Goal: Find specific page/section: Find specific page/section

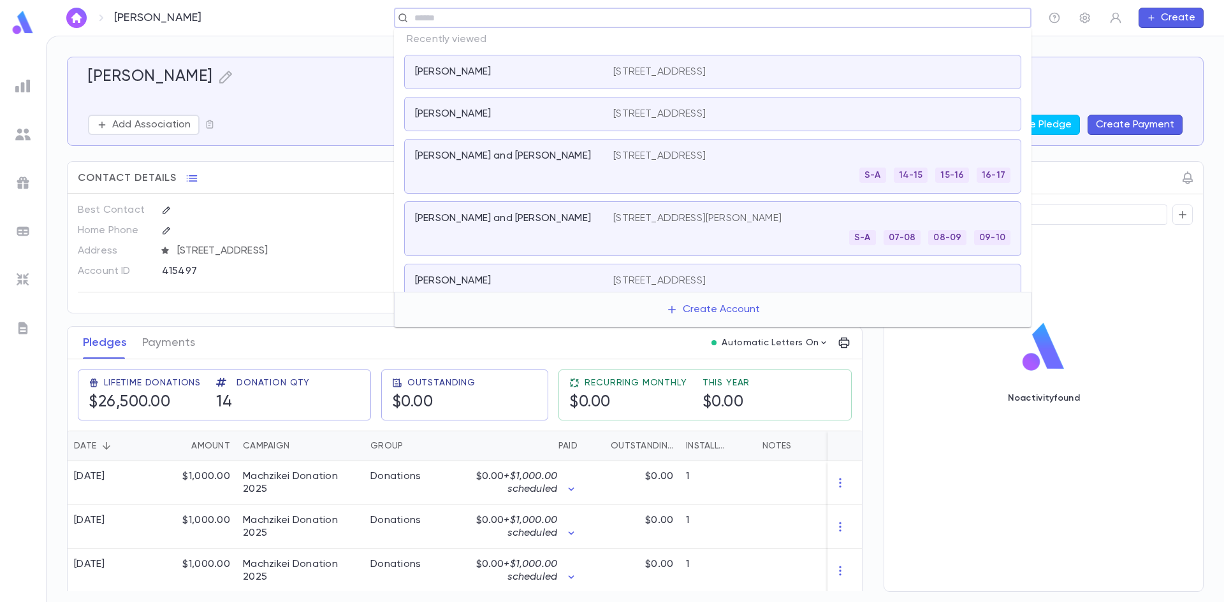
click at [474, 22] on input "text" at bounding box center [708, 18] width 596 height 12
click at [18, 29] on img at bounding box center [22, 22] width 25 height 25
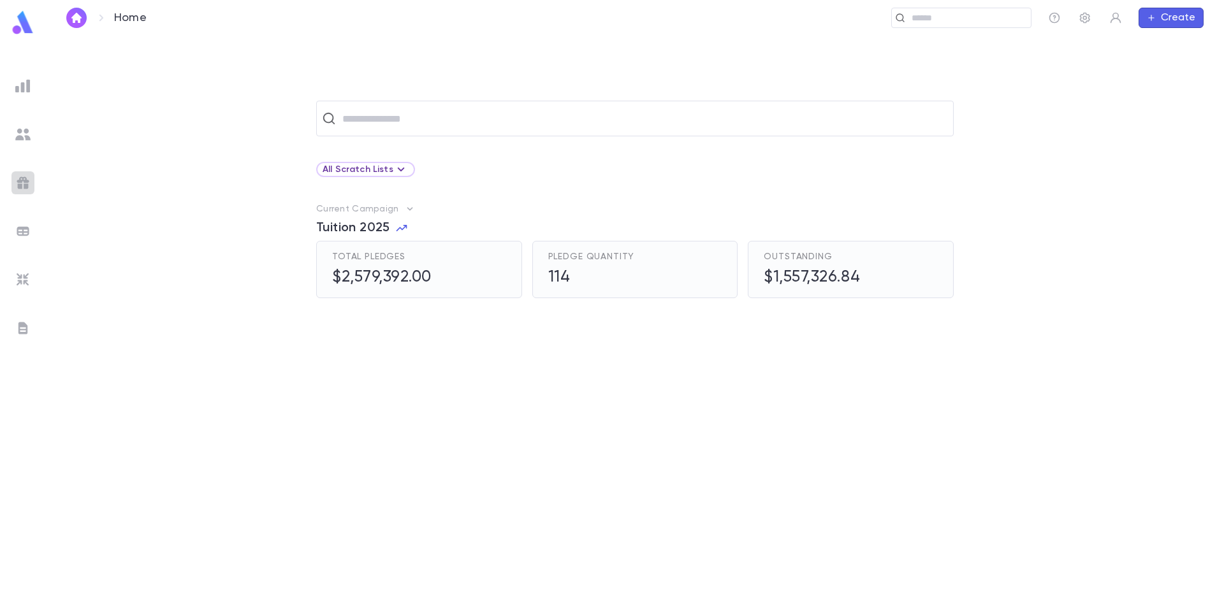
click at [29, 180] on img at bounding box center [22, 182] width 15 height 15
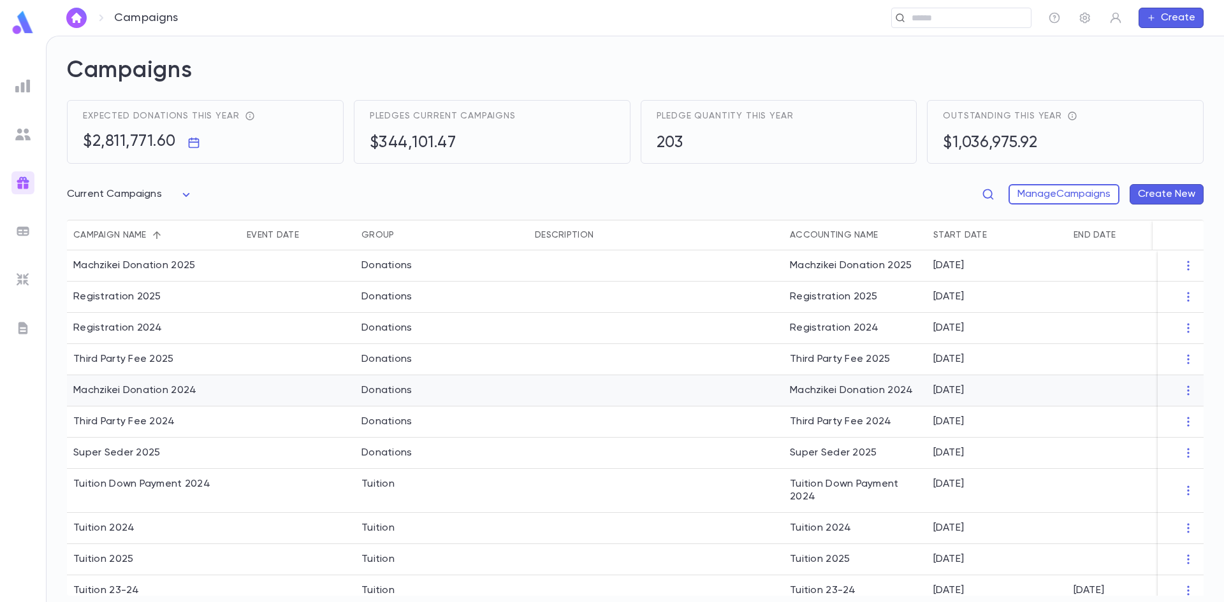
click at [161, 382] on div "Machzikei Donation 2024" at bounding box center [153, 390] width 173 height 31
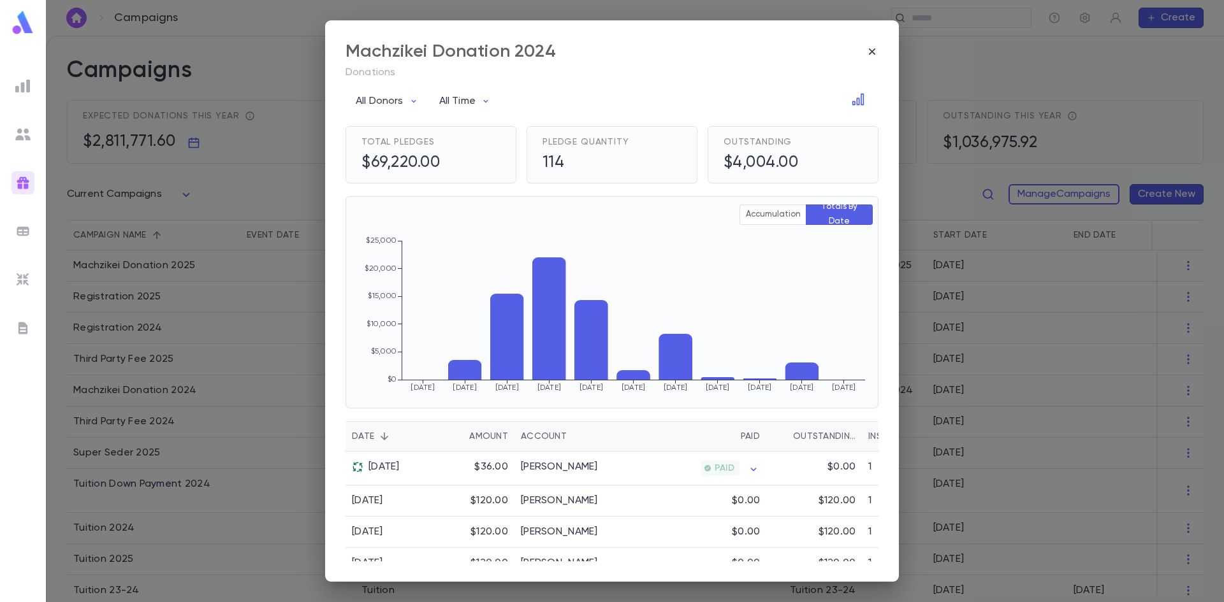
click at [535, 436] on div "Account" at bounding box center [544, 436] width 46 height 31
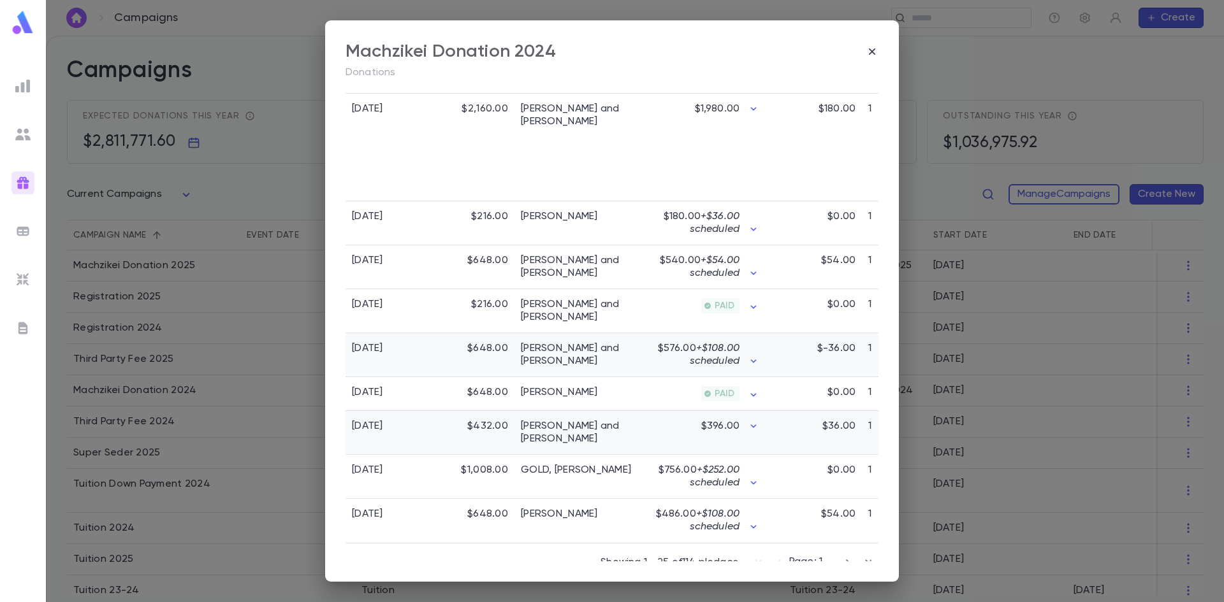
scroll to position [1082, 0]
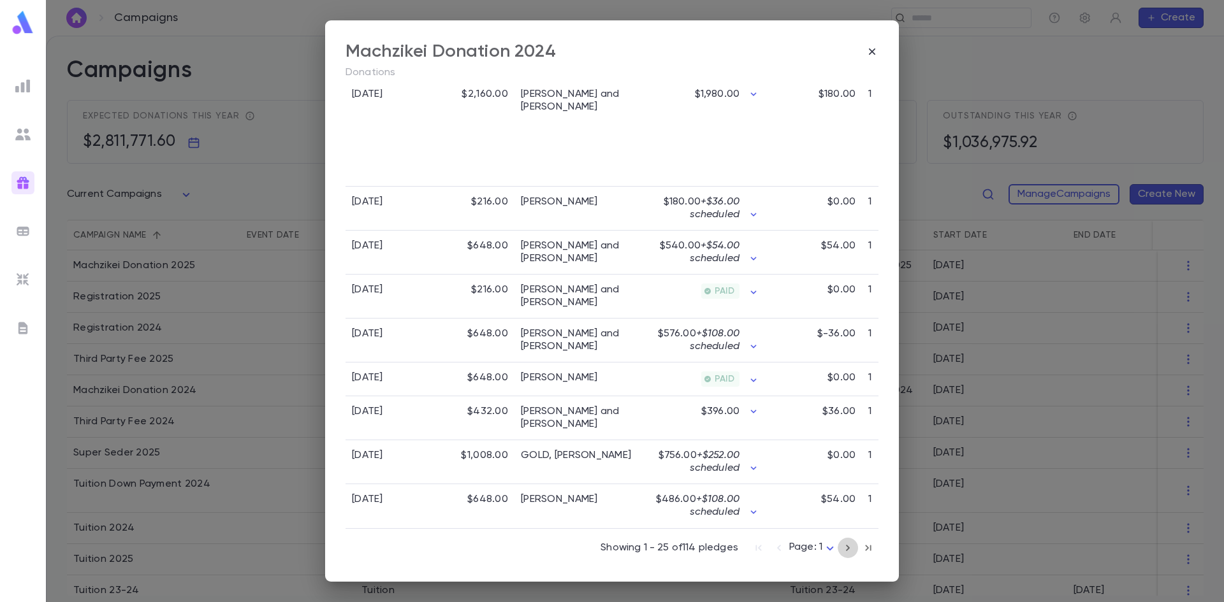
click at [841, 547] on icon "button" at bounding box center [848, 547] width 14 height 15
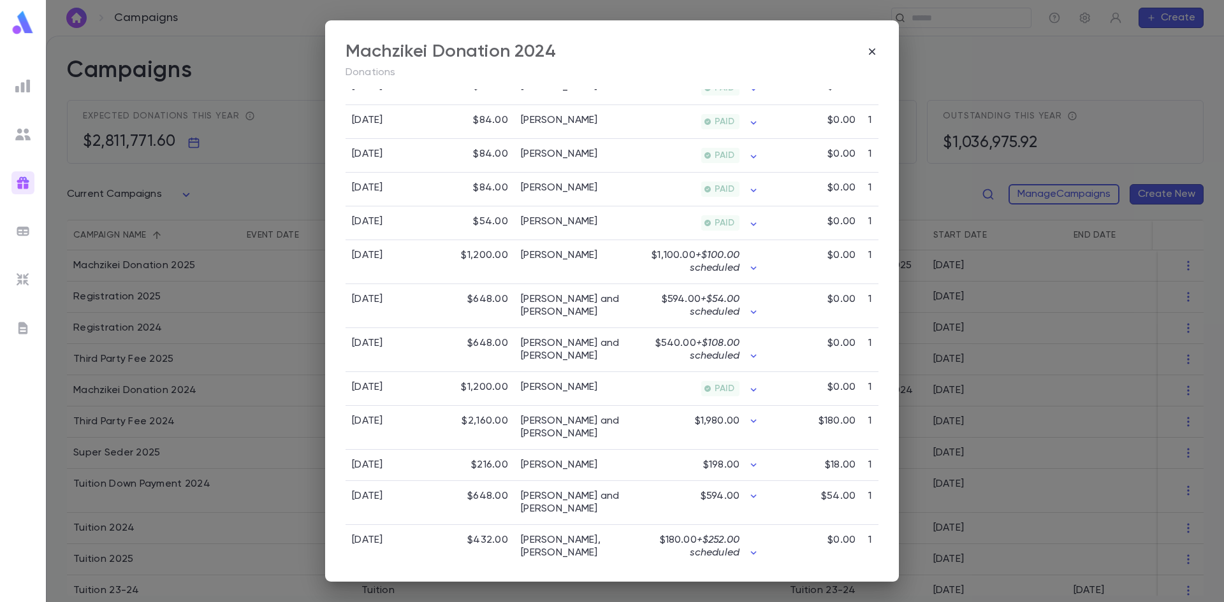
scroll to position [918, 0]
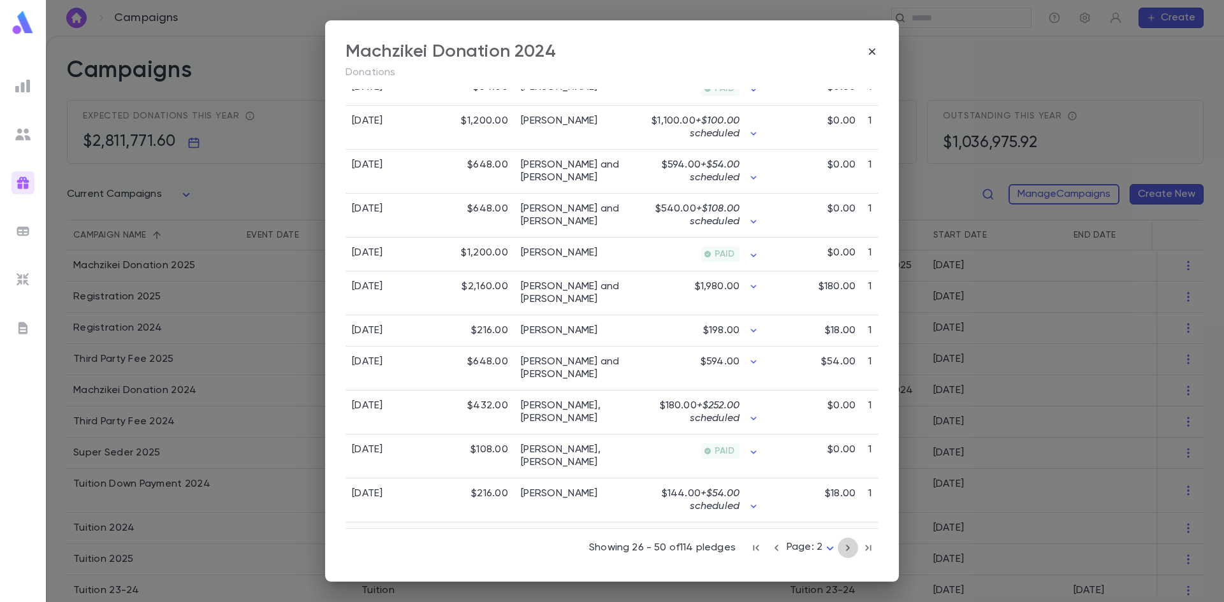
click at [844, 547] on icon "button" at bounding box center [848, 547] width 14 height 15
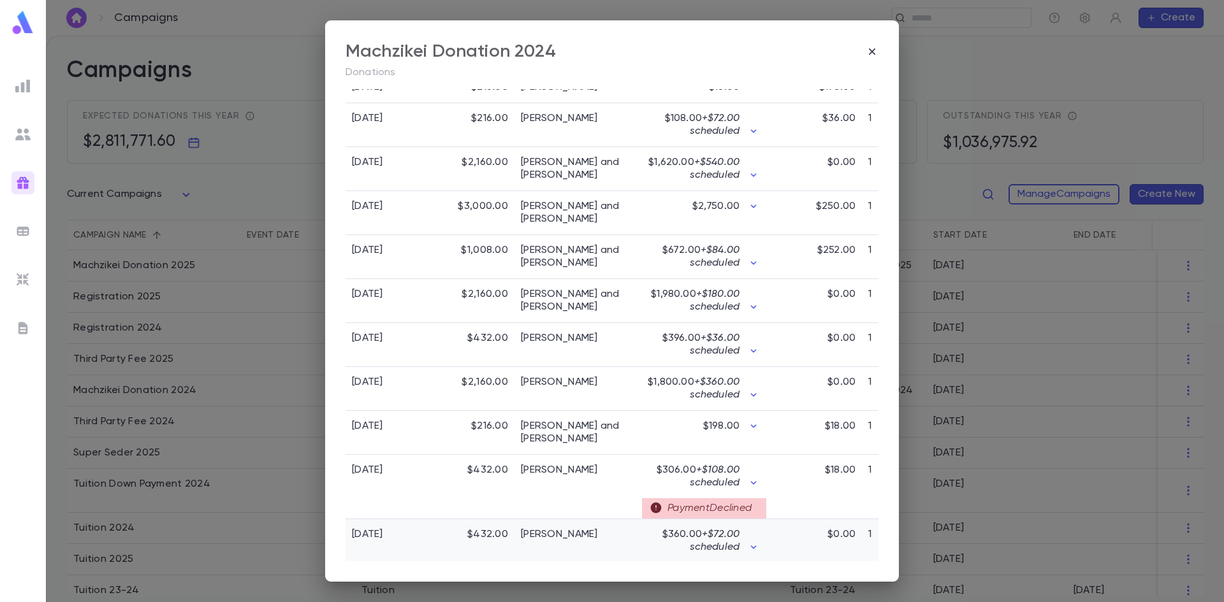
click at [844, 547] on div "$0.00" at bounding box center [814, 541] width 96 height 44
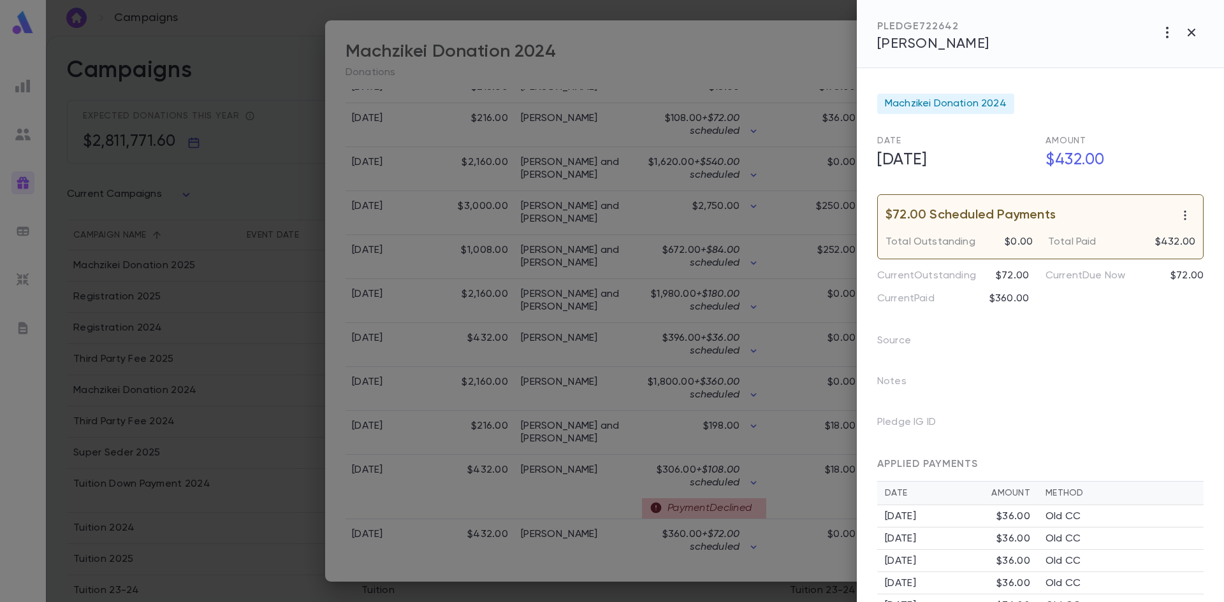
click at [704, 361] on div at bounding box center [612, 301] width 1224 height 602
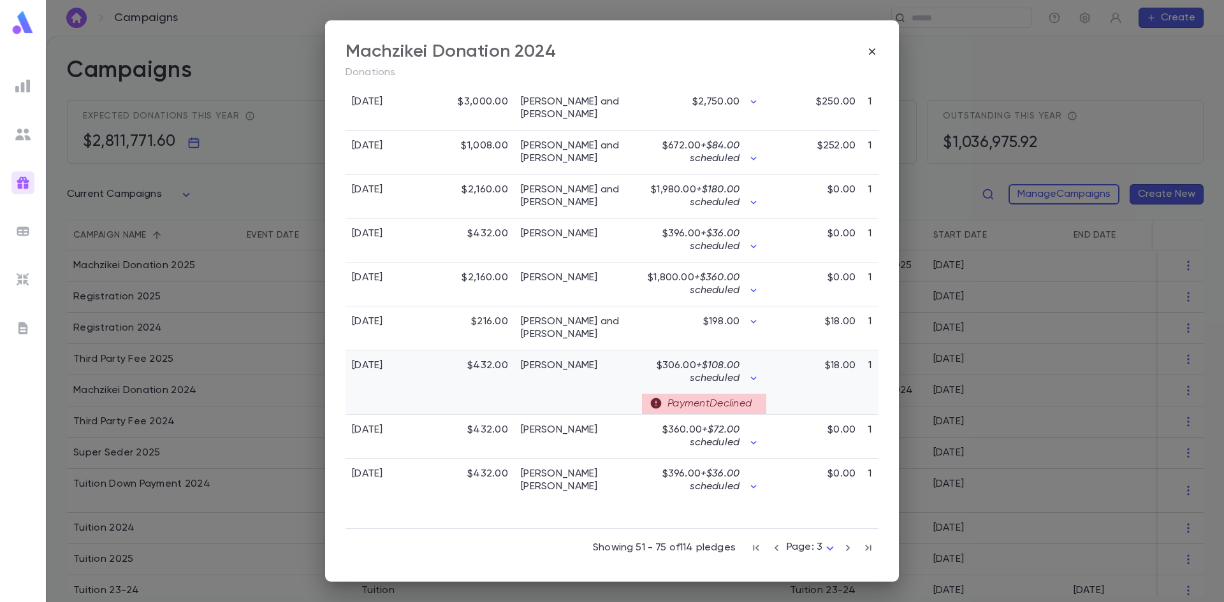
scroll to position [1028, 0]
click at [846, 547] on icon "button" at bounding box center [848, 548] width 4 height 6
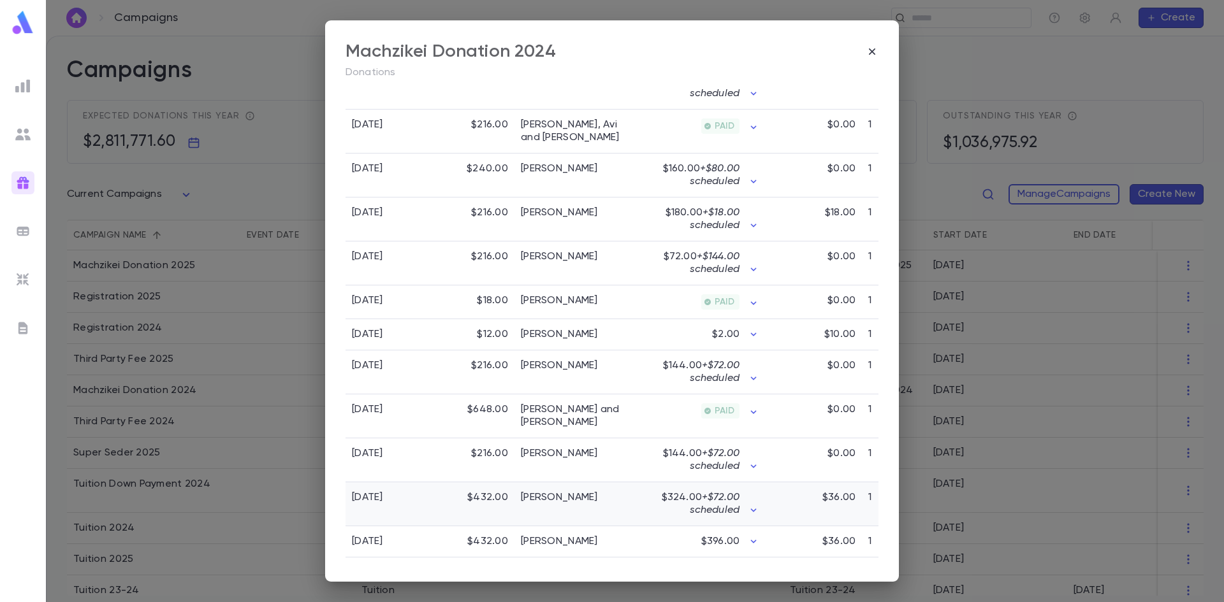
scroll to position [936, 0]
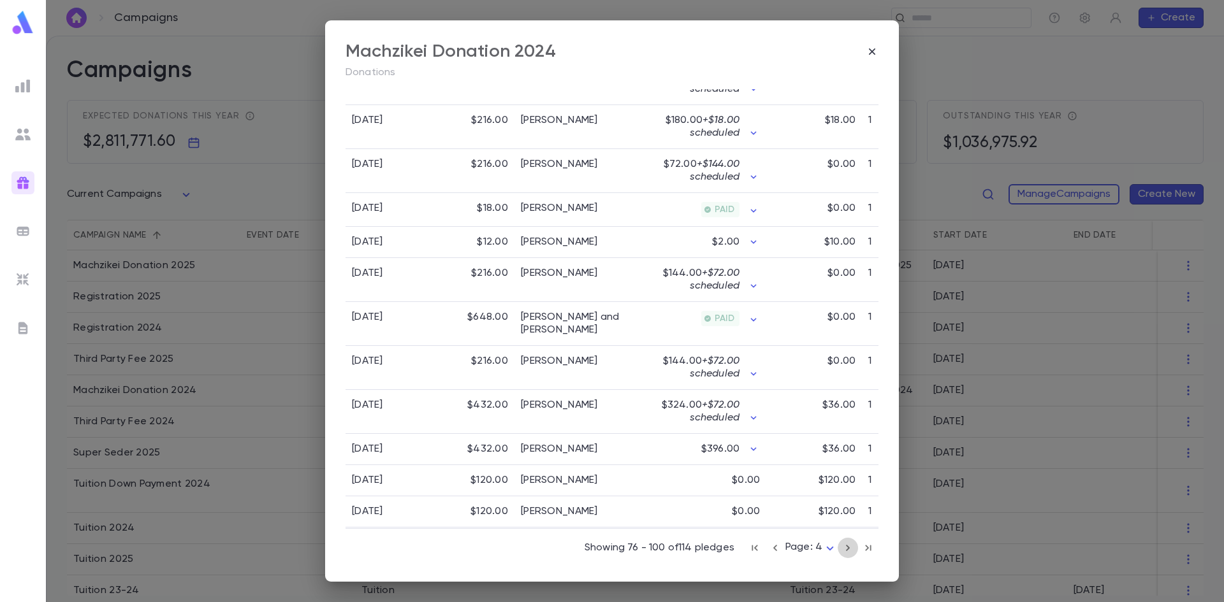
click at [842, 544] on icon "button" at bounding box center [848, 547] width 14 height 15
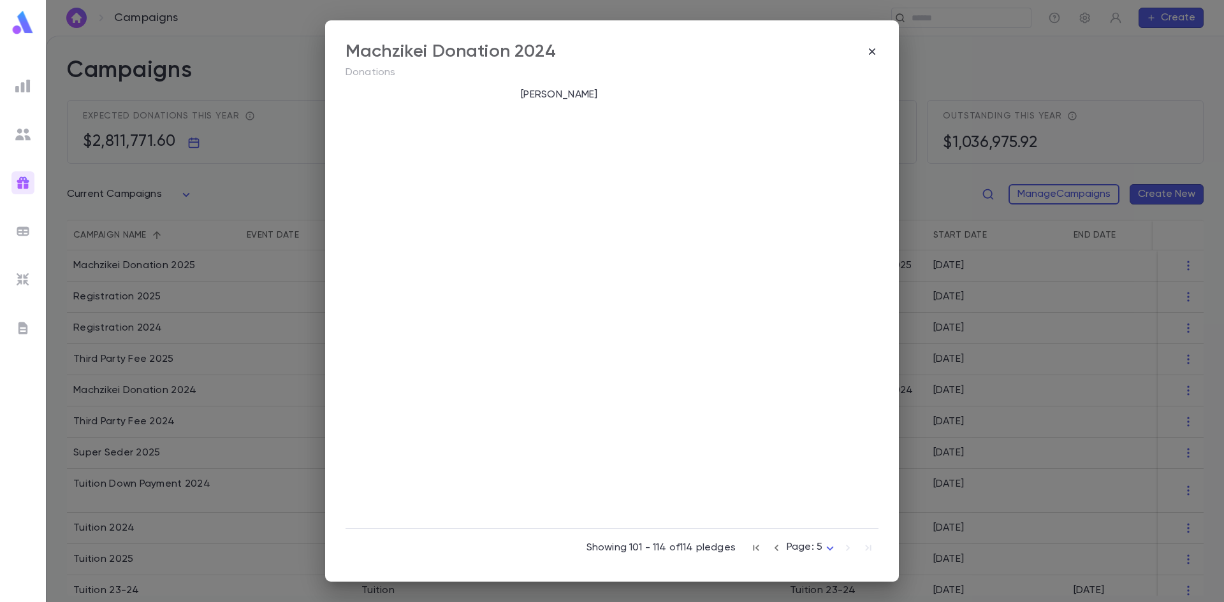
scroll to position [493, 0]
